Goal: Task Accomplishment & Management: Use online tool/utility

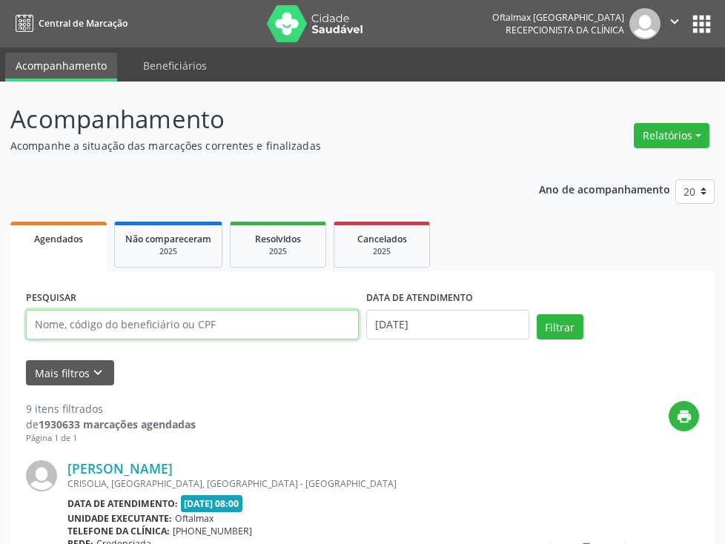
click at [128, 332] on input "text" at bounding box center [192, 325] width 333 height 30
type input "aurora fir"
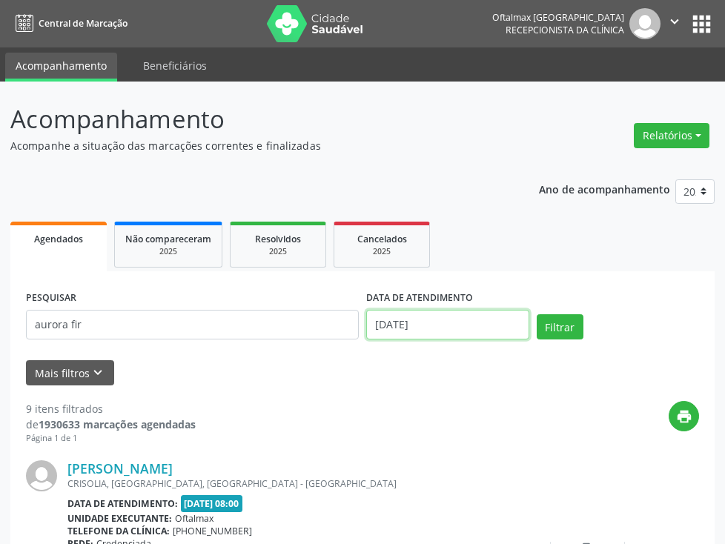
click at [511, 328] on input "[DATE]" at bounding box center [447, 325] width 163 height 30
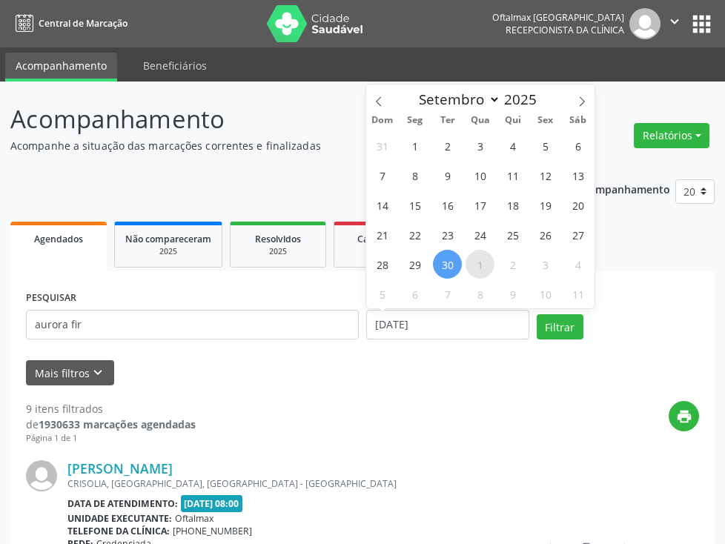
click at [478, 261] on span "1" at bounding box center [480, 264] width 29 height 29
type input "01/10/2025"
click at [478, 261] on span "1" at bounding box center [480, 264] width 29 height 29
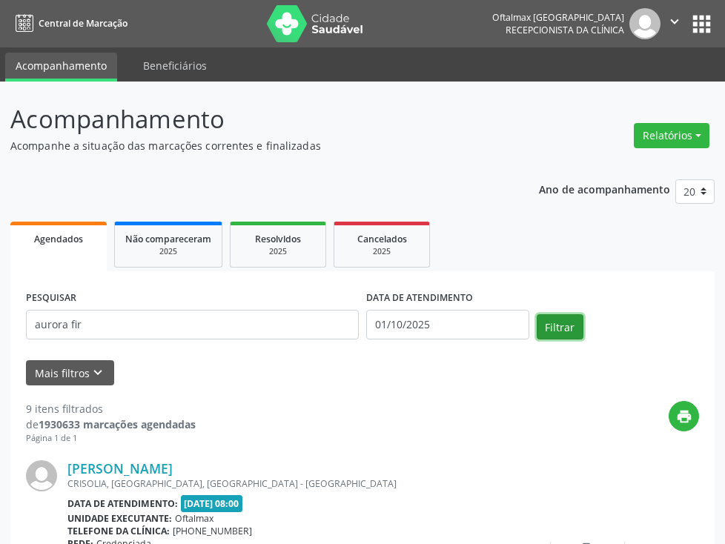
click at [569, 323] on button "Filtrar" at bounding box center [560, 326] width 47 height 25
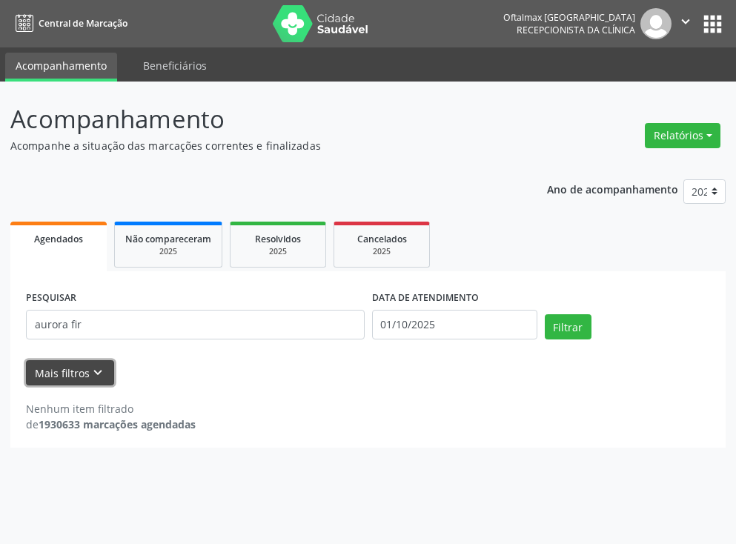
click at [87, 372] on button "Mais filtros keyboard_arrow_down" at bounding box center [70, 373] width 88 height 26
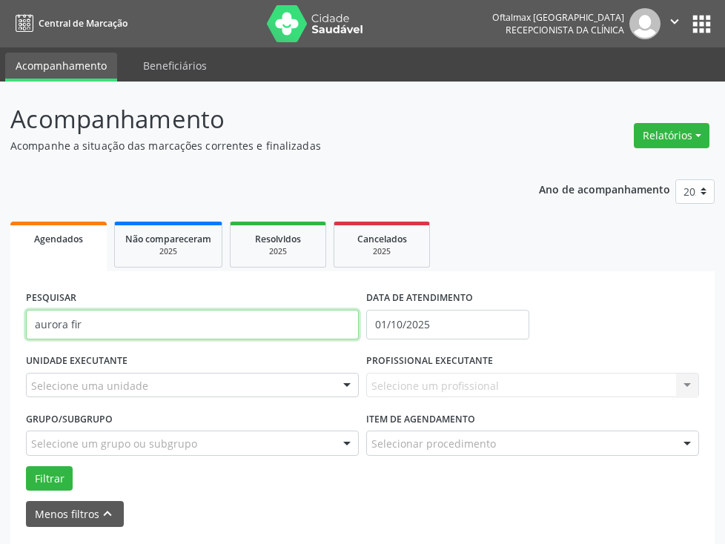
drag, startPoint x: 105, startPoint y: 323, endPoint x: -25, endPoint y: 326, distance: 129.8
click at [0, 326] on html "Central de Marcação [GEOGRAPHIC_DATA] Recepcionista da clínica  Configurações …" at bounding box center [362, 272] width 725 height 544
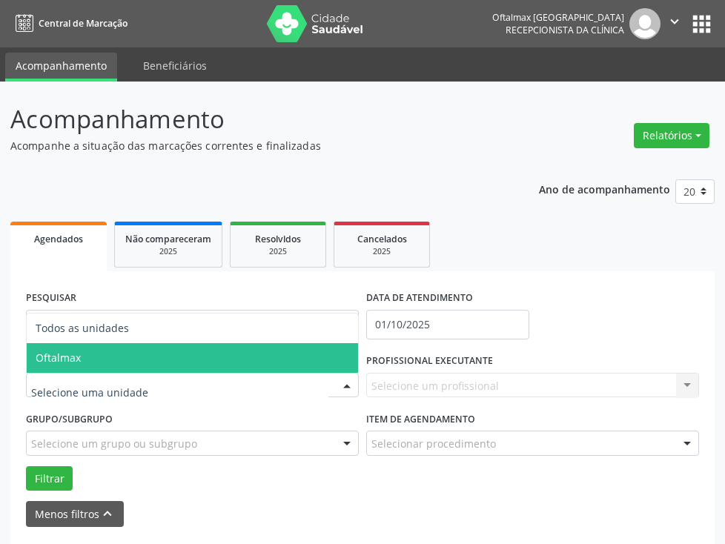
click at [79, 360] on span "Oftalmax" at bounding box center [58, 358] width 45 height 14
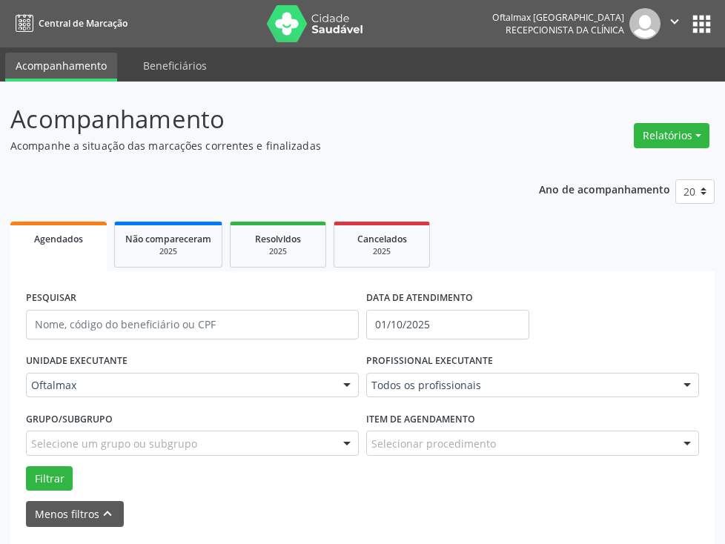
click at [399, 392] on div "Todos os profissionais Todos os profissionais [PERSON_NAME] e Lima | Geral e [M…" at bounding box center [532, 385] width 333 height 25
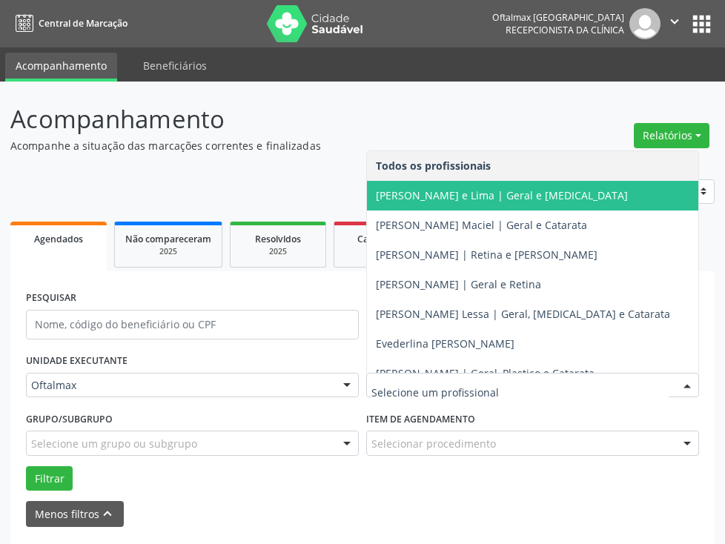
click at [472, 197] on span "[PERSON_NAME] e Lima | Geral e [MEDICAL_DATA]" at bounding box center [502, 195] width 252 height 14
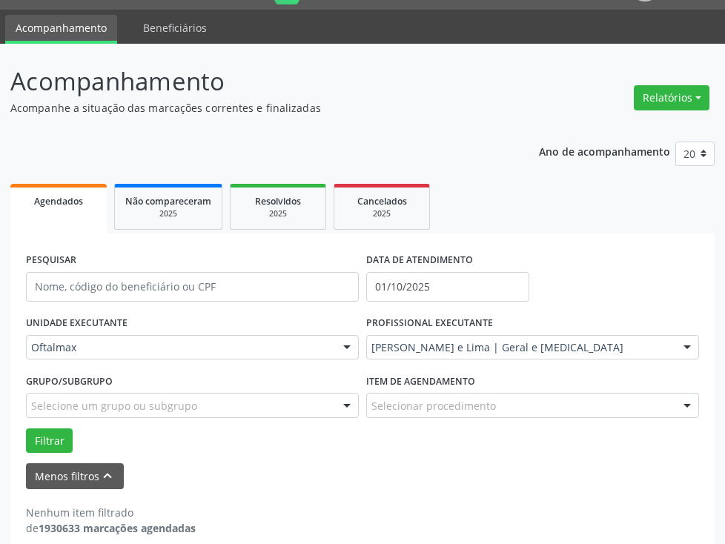
scroll to position [56, 0]
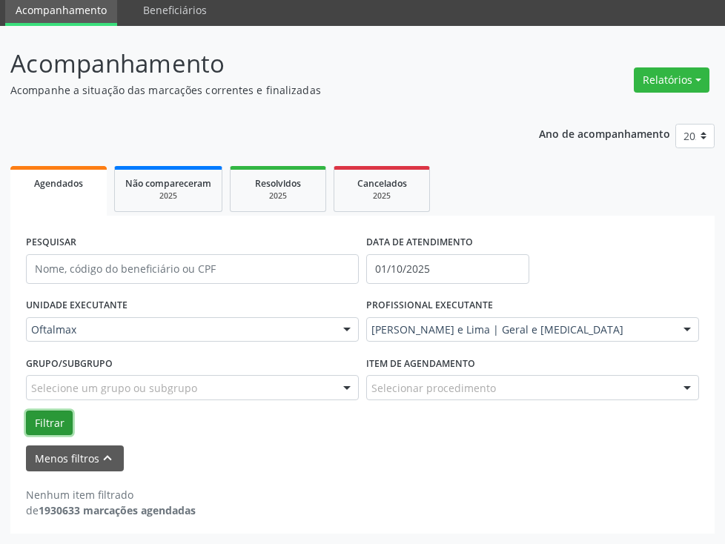
click at [53, 421] on button "Filtrar" at bounding box center [49, 423] width 47 height 25
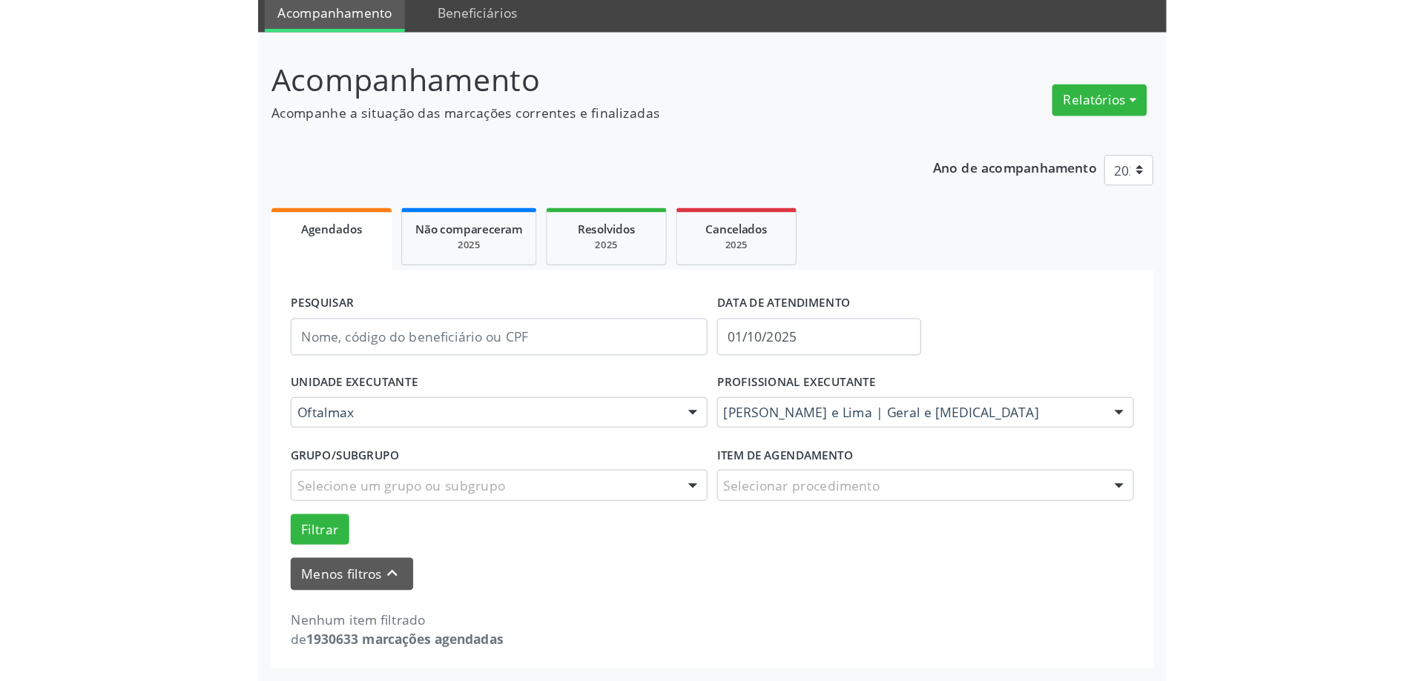
scroll to position [0, 0]
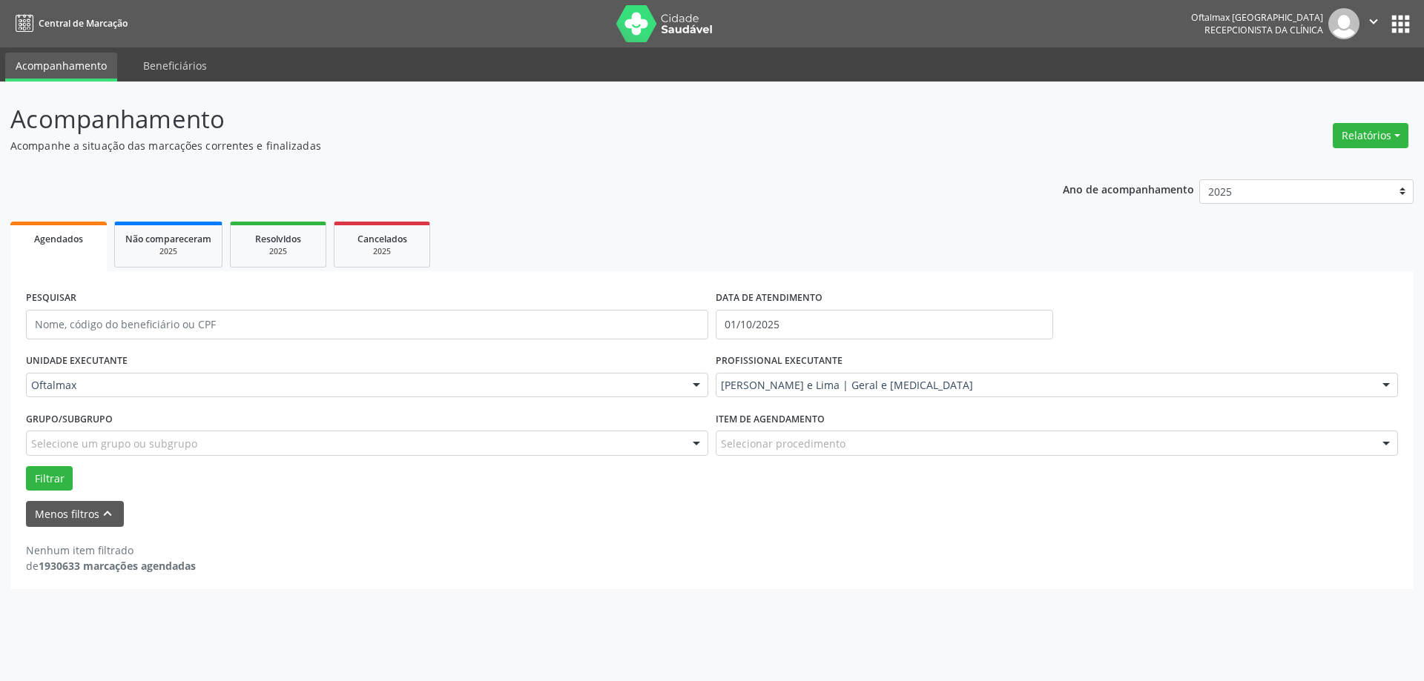
click at [736, 22] on icon "" at bounding box center [1373, 21] width 16 height 16
click at [736, 92] on link "Sair" at bounding box center [1335, 90] width 102 height 21
